Goal: Information Seeking & Learning: Learn about a topic

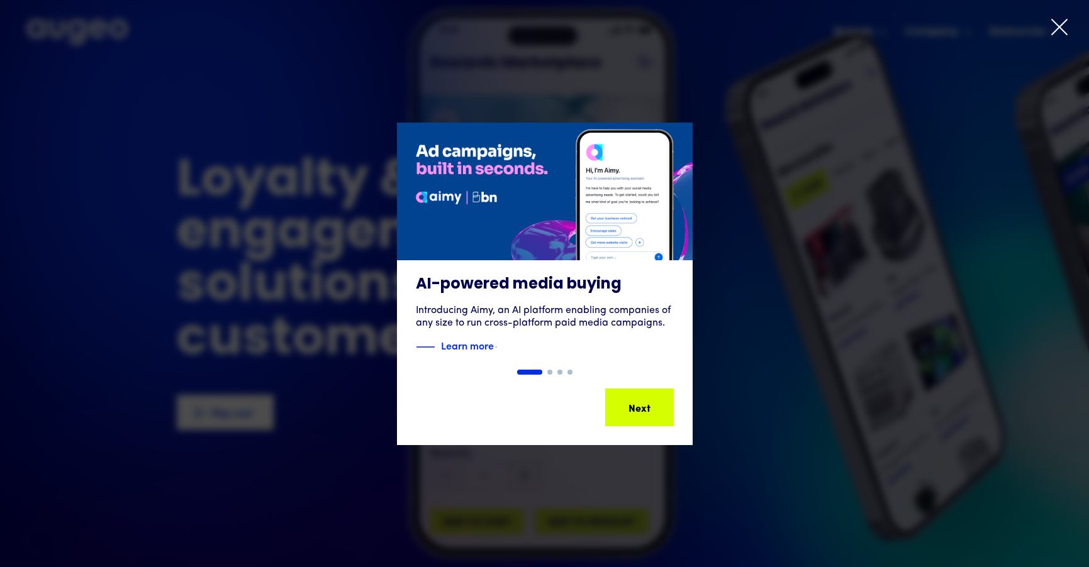
drag, startPoint x: 852, startPoint y: 246, endPoint x: 974, endPoint y: 72, distance: 213.1
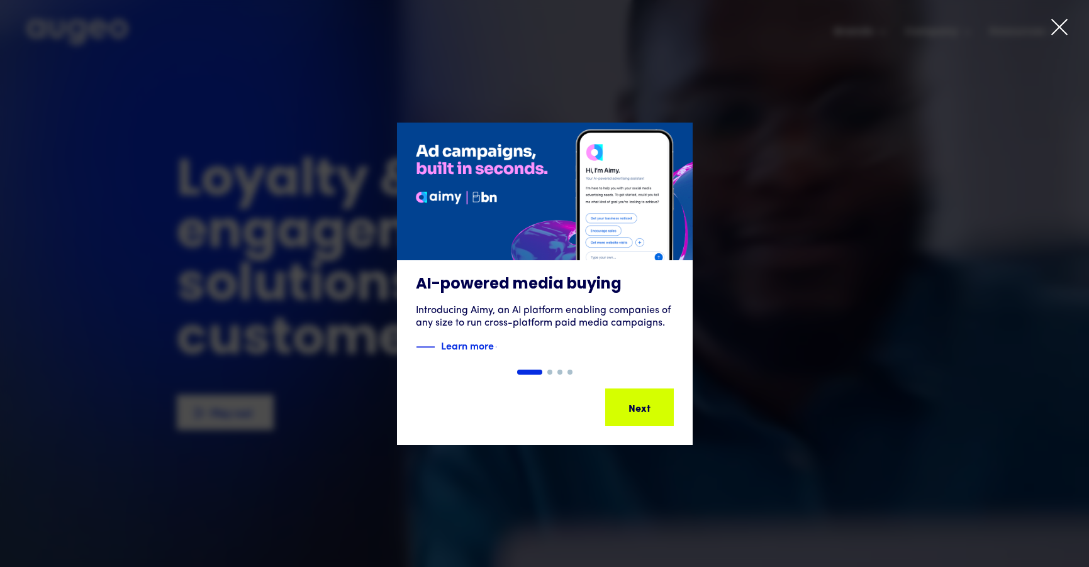
click at [852, 246] on div "1 of 4" at bounding box center [544, 284] width 1089 height 323
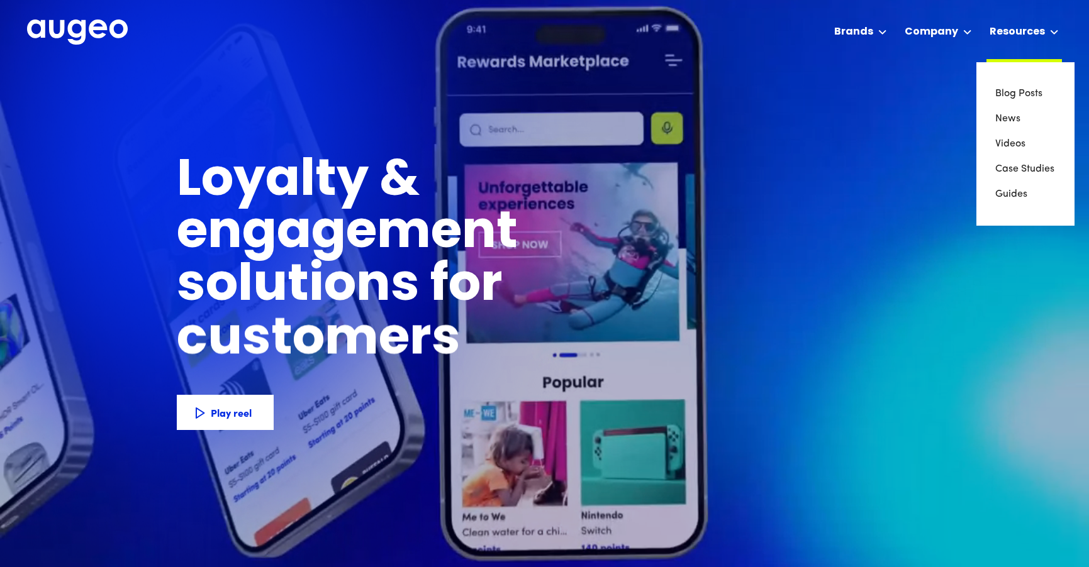
click at [1053, 33] on icon at bounding box center [1054, 32] width 7 height 4
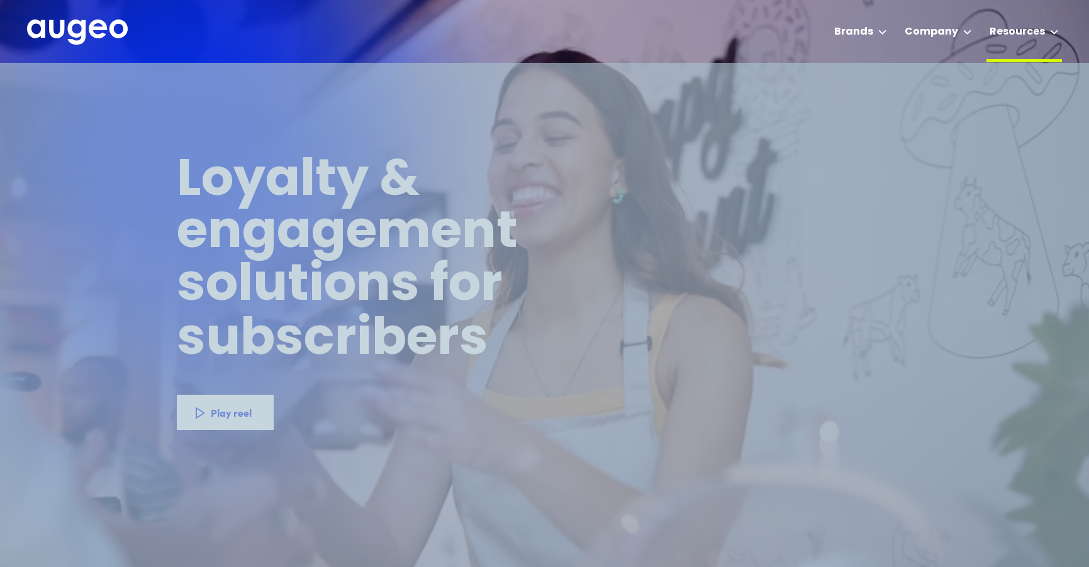
click at [1049, 33] on div "Resources" at bounding box center [1023, 31] width 75 height 62
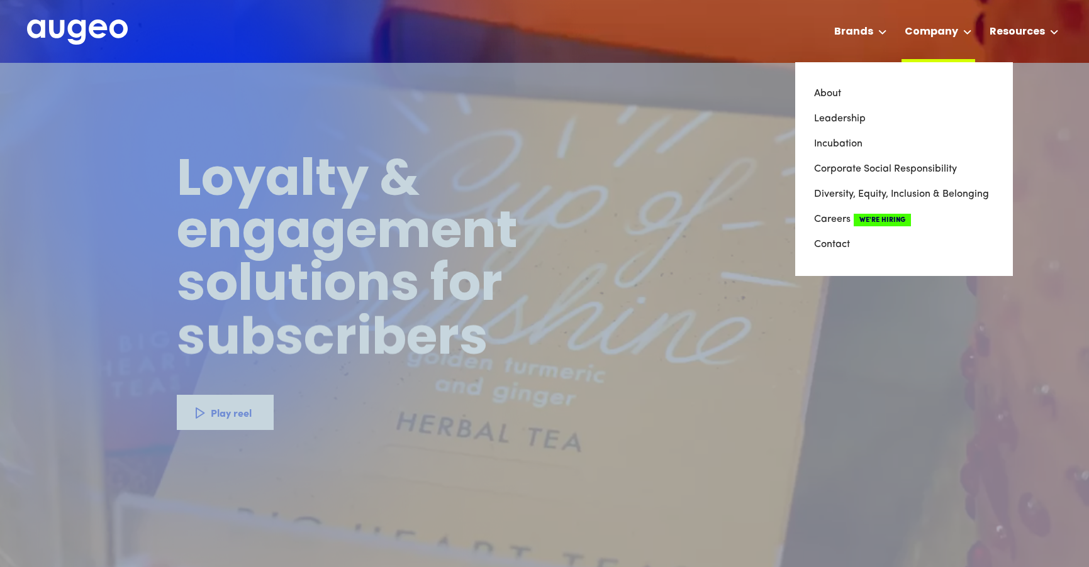
click at [933, 36] on div "Company" at bounding box center [931, 32] width 53 height 15
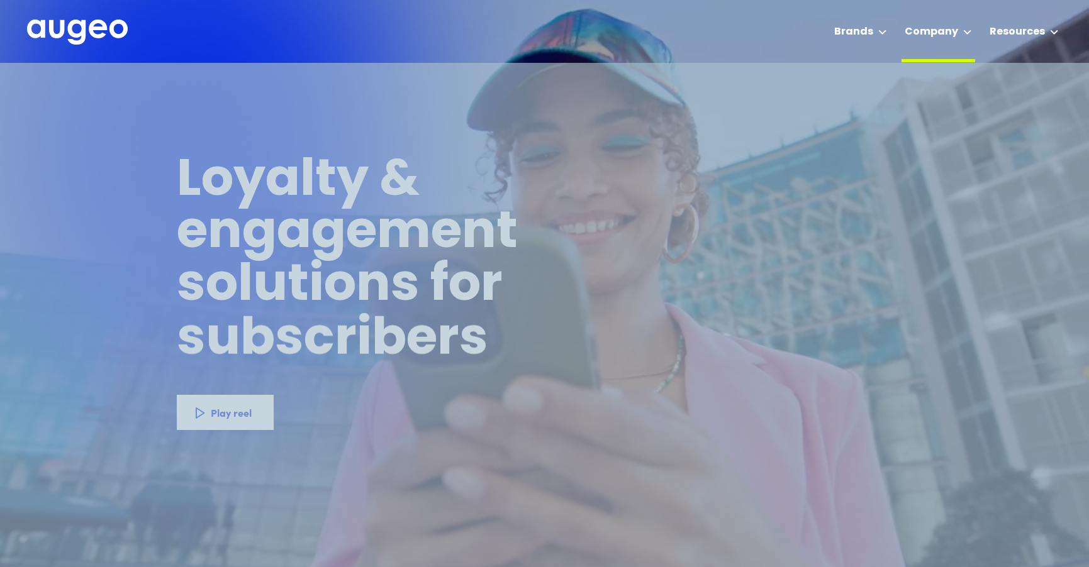
click at [936, 36] on div "Company" at bounding box center [931, 32] width 53 height 15
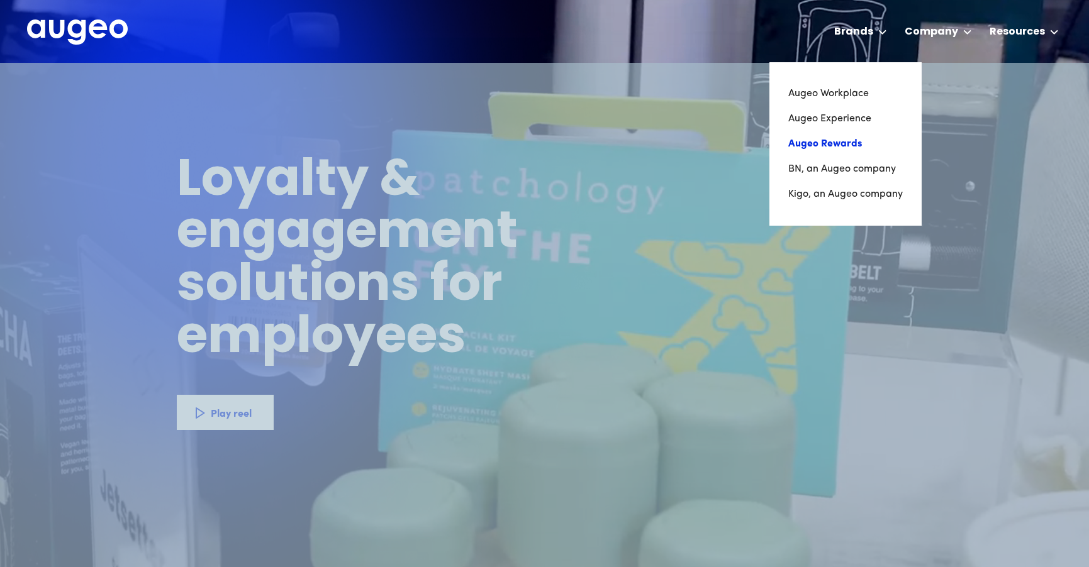
click at [854, 138] on link "Augeo Rewards" at bounding box center [845, 143] width 114 height 25
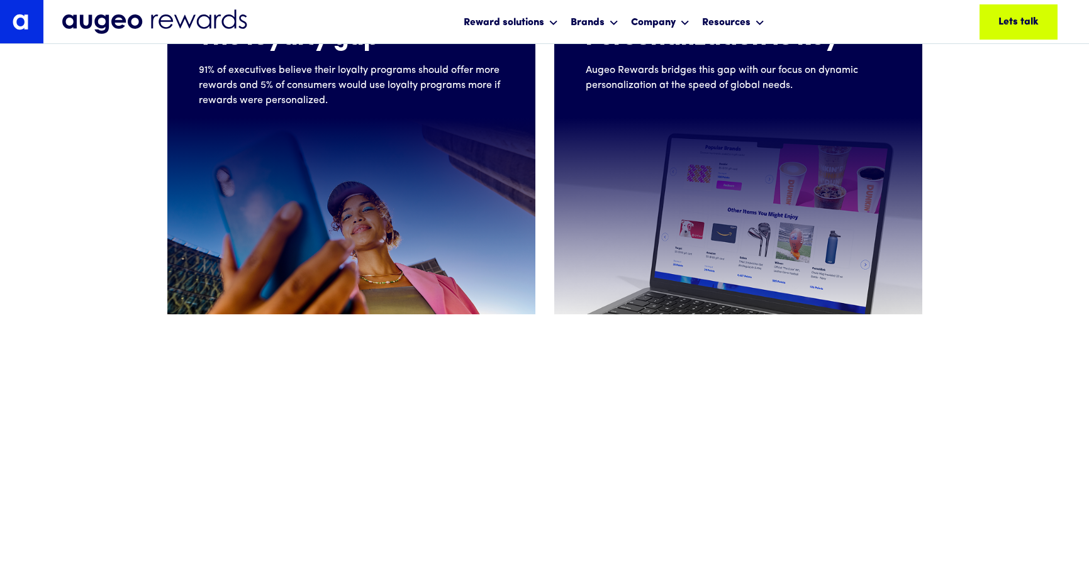
click at [582, 360] on div "We believe rewards fulfillment is about creating personalized moments that stre…" at bounding box center [544, 523] width 1089 height 417
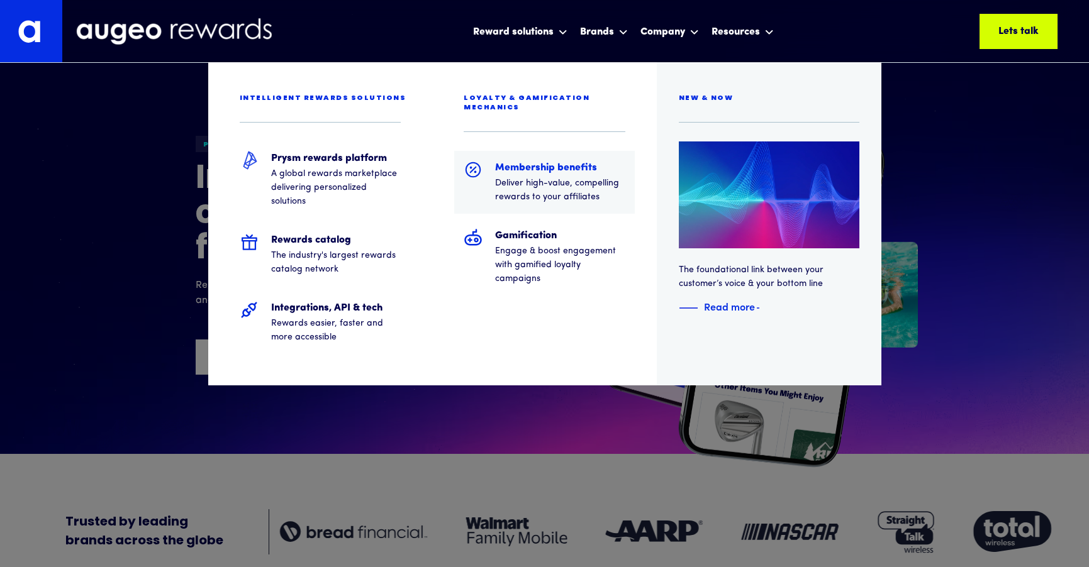
click at [557, 164] on h5 "Membership benefits" at bounding box center [560, 167] width 130 height 15
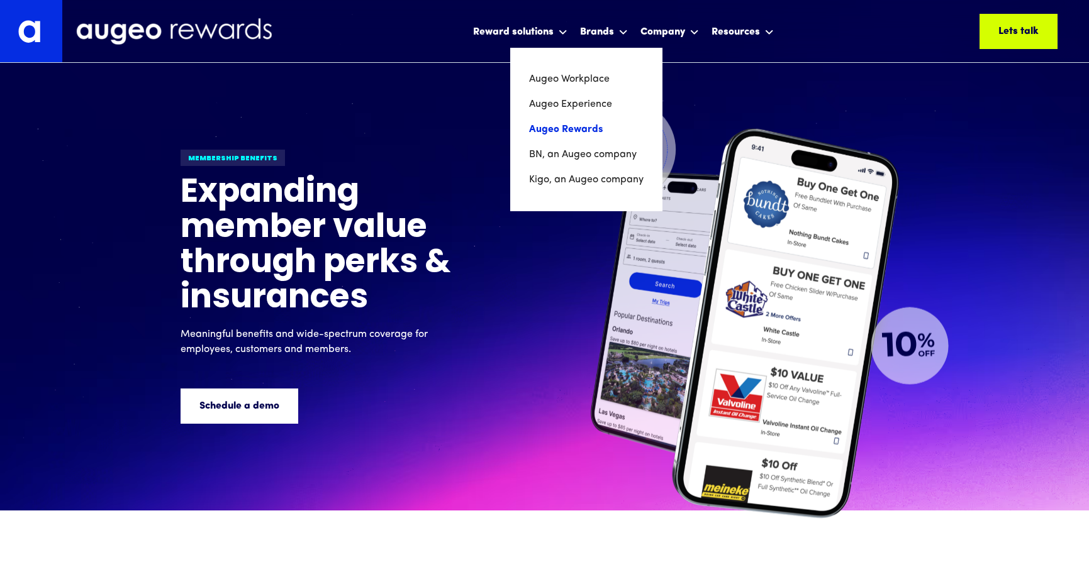
click at [576, 126] on link "Augeo Rewards" at bounding box center [586, 129] width 114 height 25
click at [587, 123] on link "Augeo Rewards" at bounding box center [586, 129] width 114 height 25
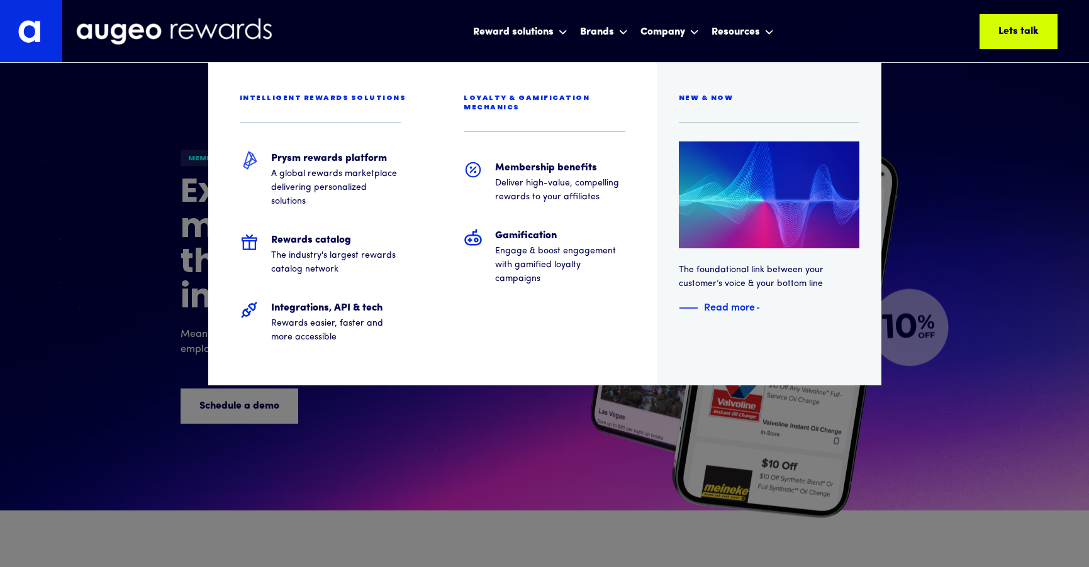
click at [717, 96] on div "New & now" at bounding box center [706, 98] width 55 height 9
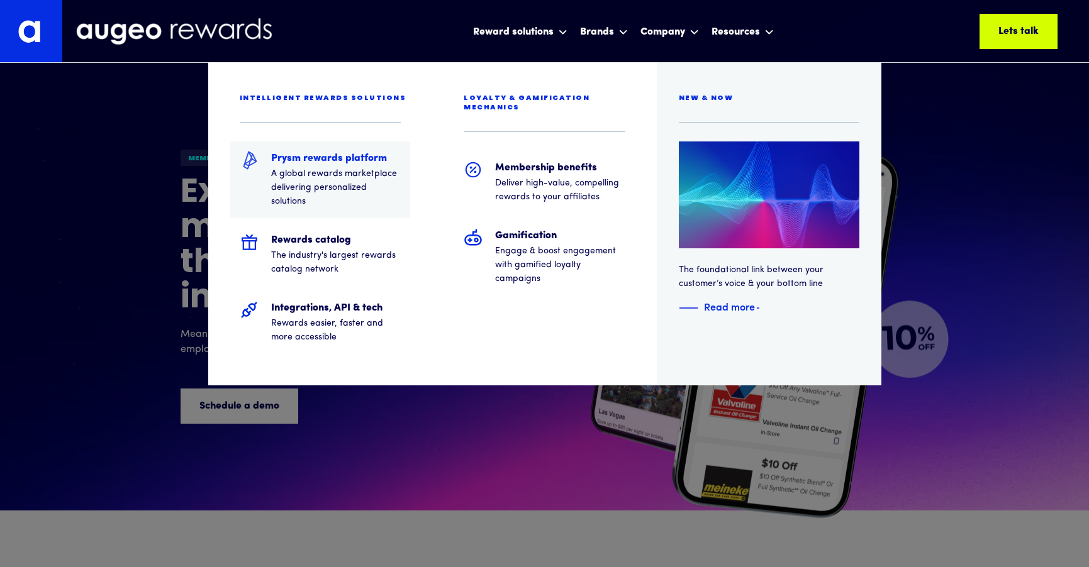
click at [359, 157] on h5 "Prysm rewards platform" at bounding box center [336, 158] width 130 height 15
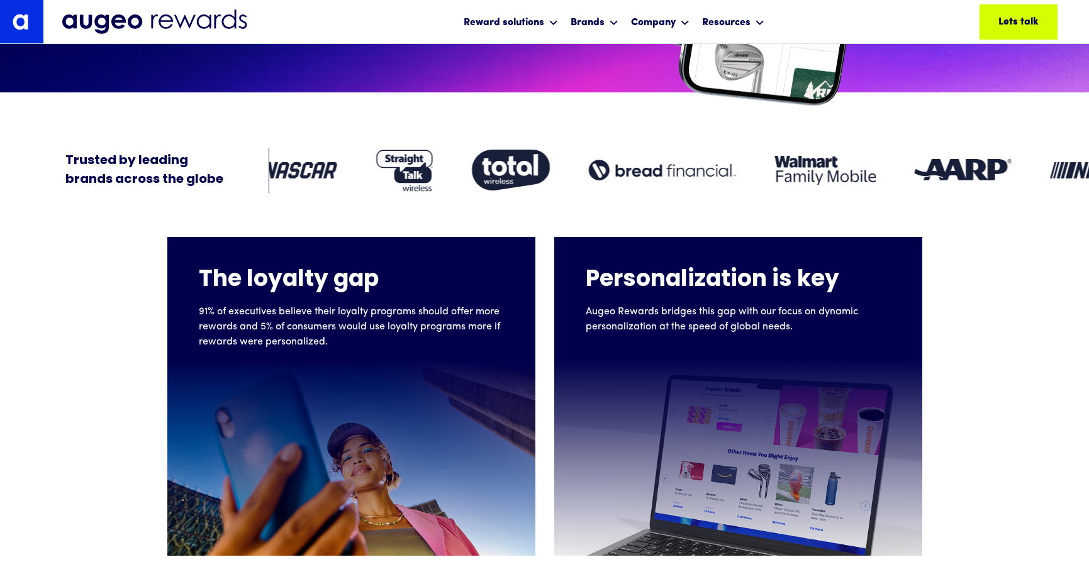
scroll to position [362, 0]
